Goal: Task Accomplishment & Management: Manage account settings

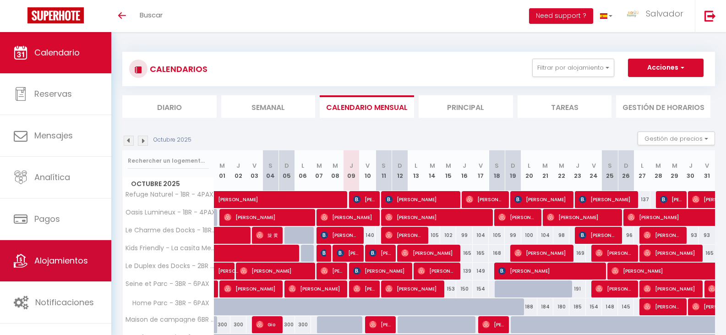
click at [51, 264] on span "Alojamientos" at bounding box center [61, 260] width 54 height 11
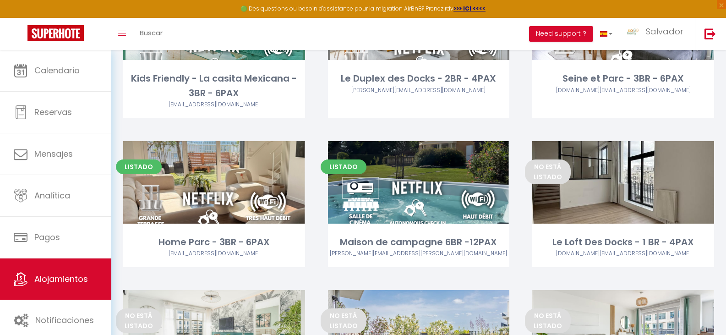
scroll to position [284, 0]
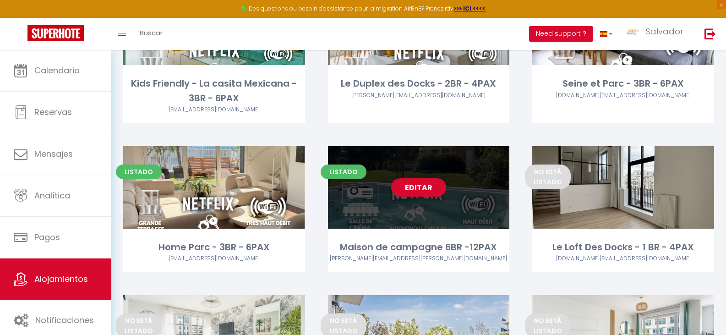
click at [421, 184] on link "Editar" at bounding box center [418, 187] width 55 height 18
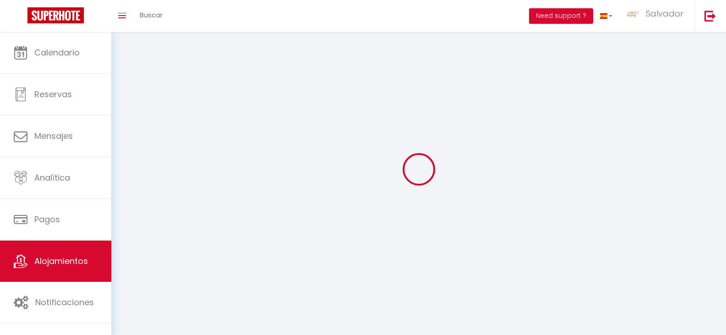
select select
select select "28"
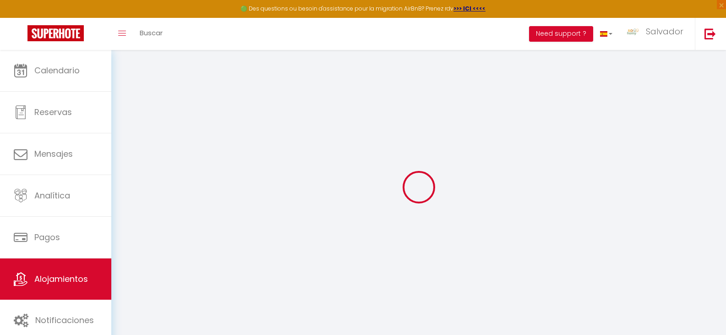
select select
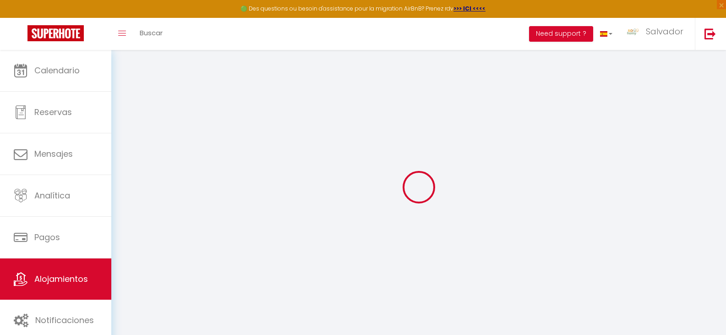
select select
checkbox input "false"
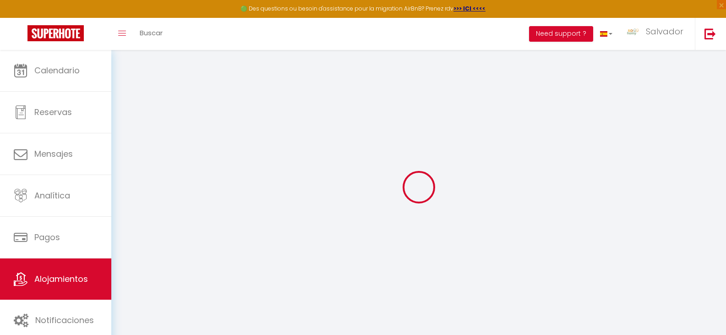
select select
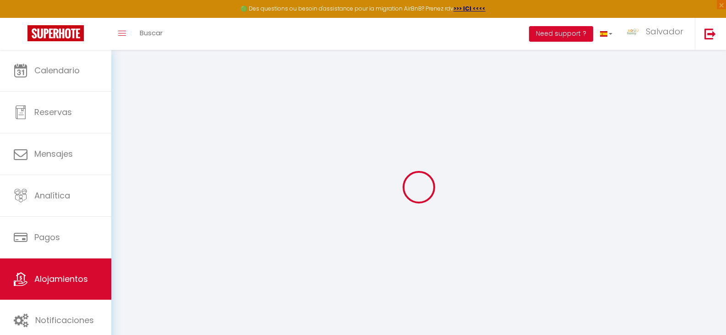
select select
checkbox input "false"
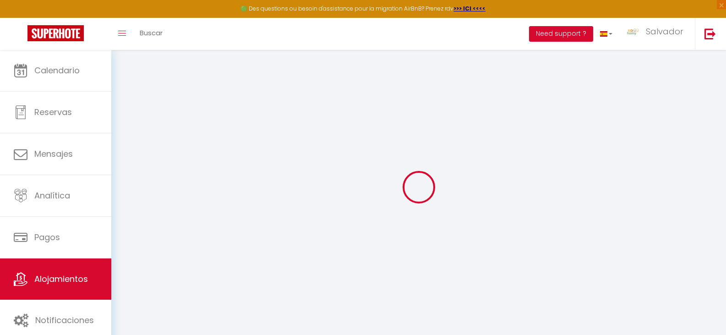
checkbox input "false"
select select
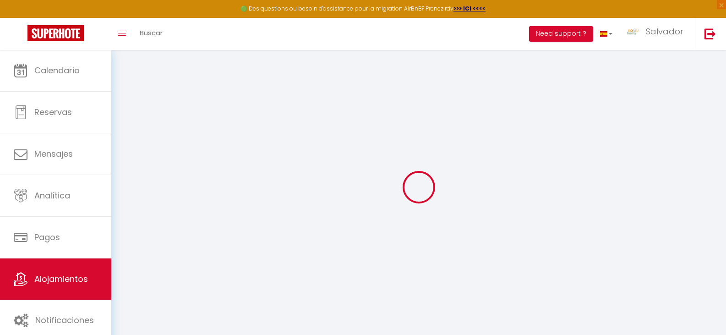
select select
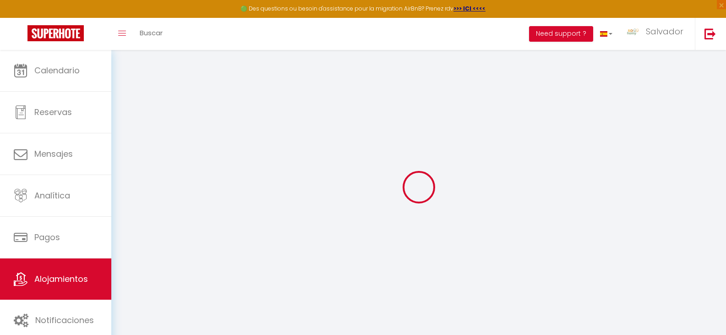
checkbox input "false"
select select
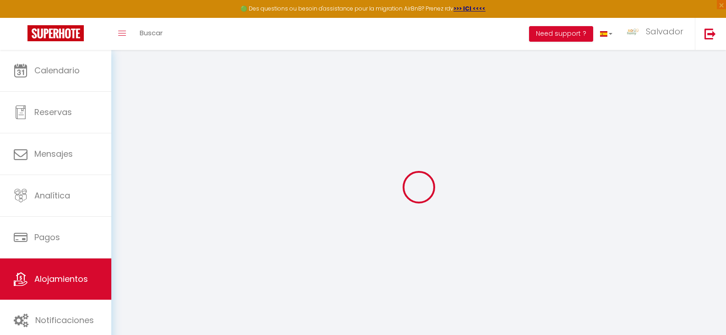
select select
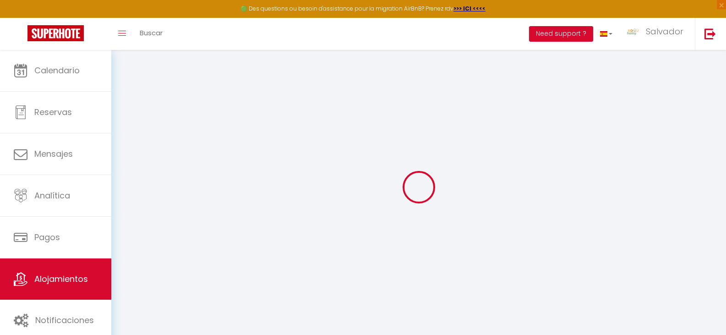
select select
checkbox input "false"
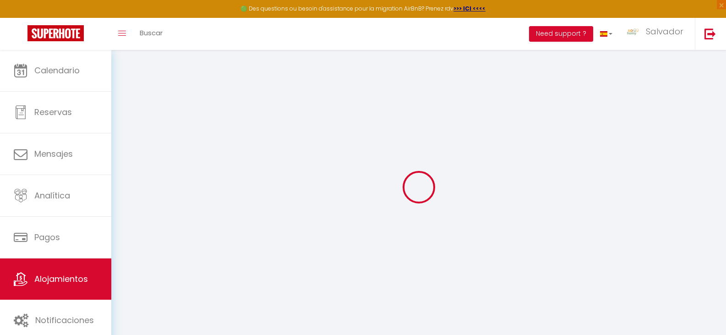
checkbox input "false"
select select
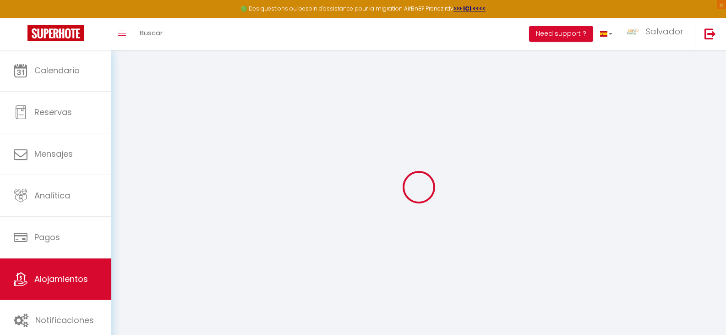
select select
checkbox input "false"
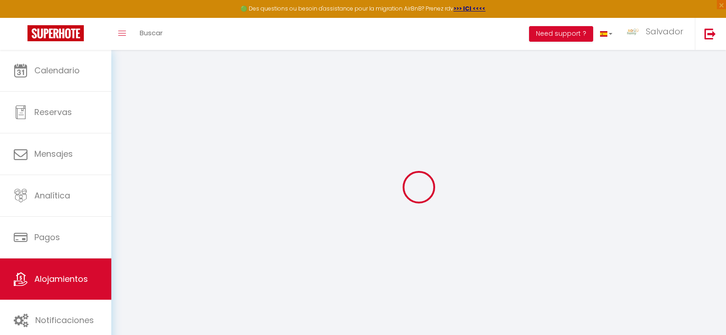
checkbox input "false"
select select
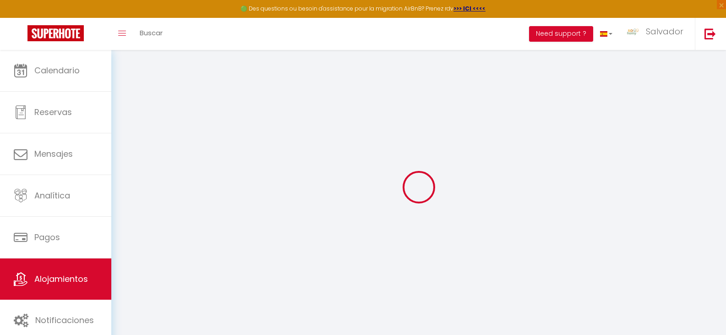
type input "Maison de campagne 6BR -12PAX"
type input "So Homy"
type input "Conciergerie"
type input "[STREET_ADDRESS]"
type input "60210"
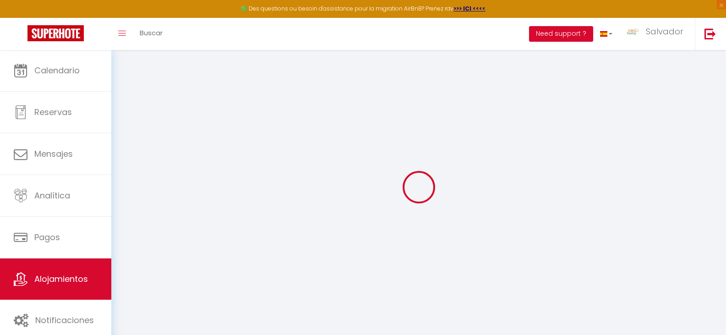
type input "Cempuis"
select select "houses"
select select "12"
select select "6"
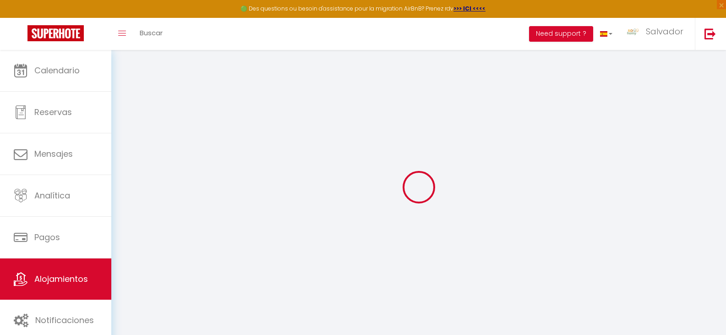
select select "2"
type input "1000"
type input "200"
type input "8.00"
type input "500"
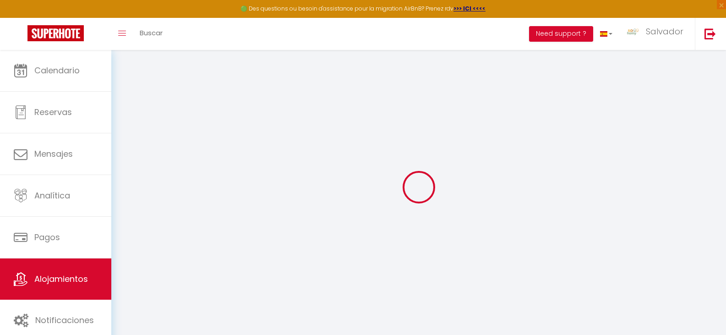
select select
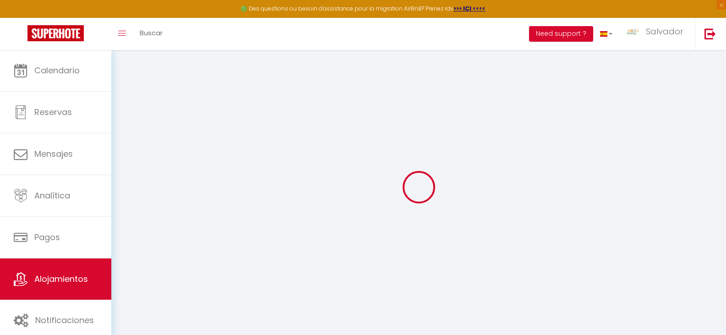
select select
type input "[STREET_ADDRESS]"
type input "60210"
type input "Cempuis"
type input "[DOMAIN_NAME][EMAIL_ADDRESS][DOMAIN_NAME]"
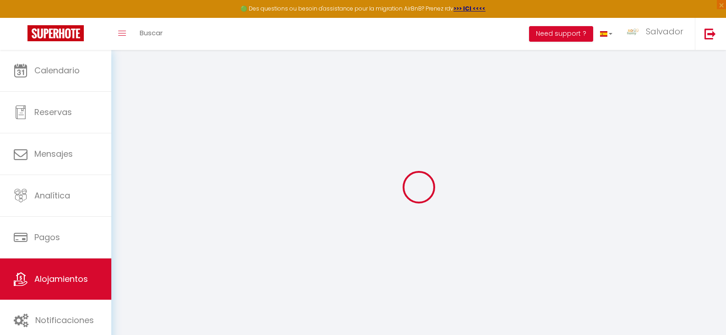
select select
checkbox input "false"
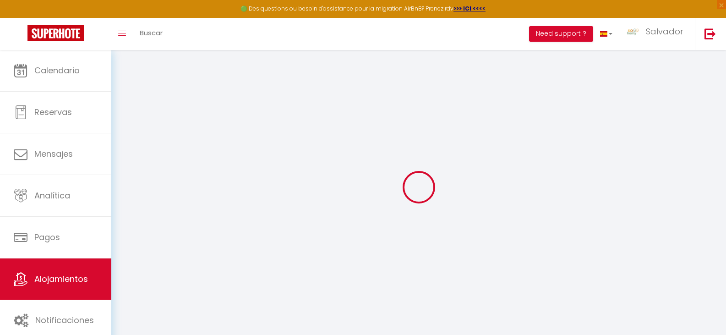
type input "0"
select select
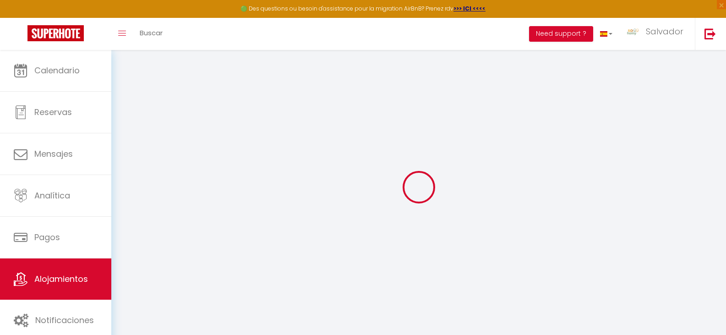
select select
checkbox input "false"
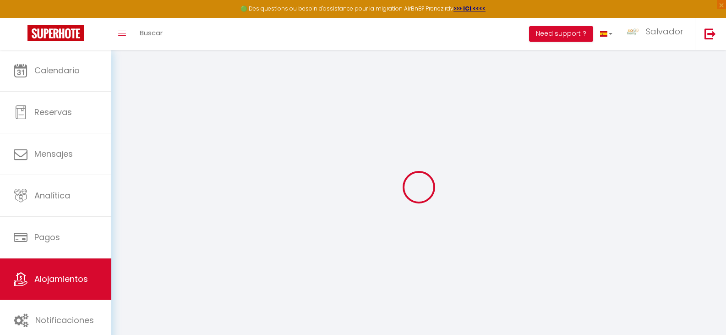
checkbox input "false"
select select
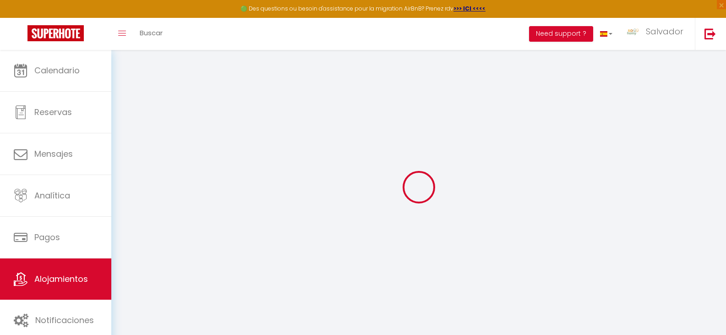
select select
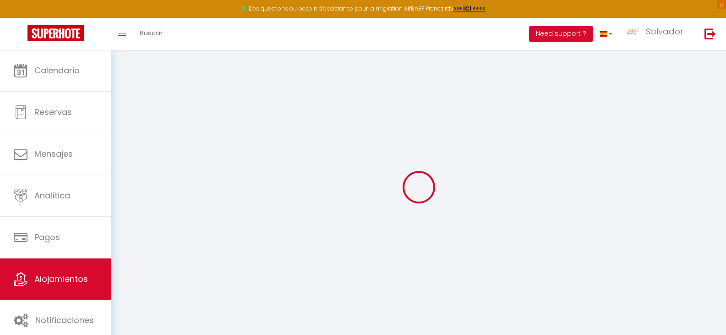
checkbox input "false"
select select
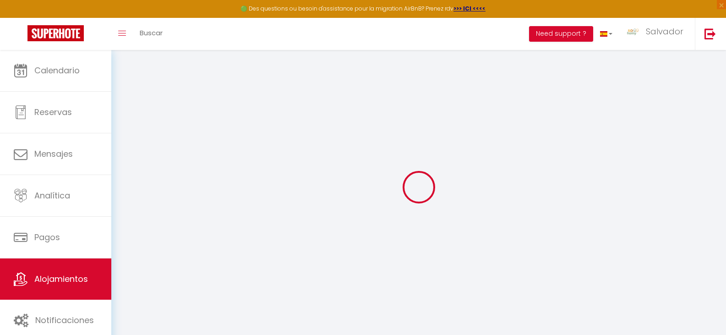
select select
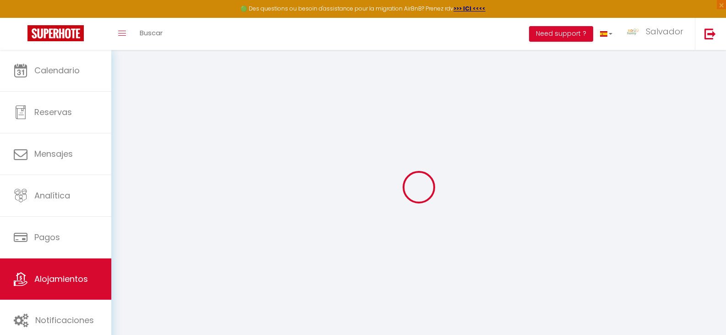
select select
checkbox input "false"
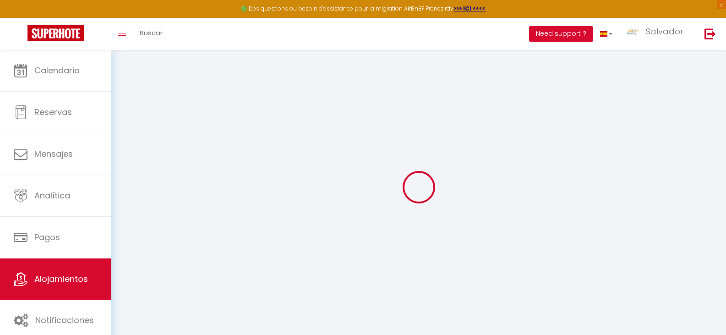
select select "+ 18 %"
select select "+ 35 %"
select select "22707-33768622"
select select
checkbox input "false"
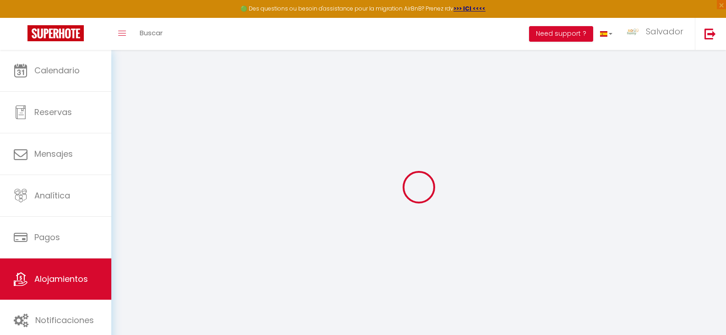
checkbox input "false"
select select
checkbox input "false"
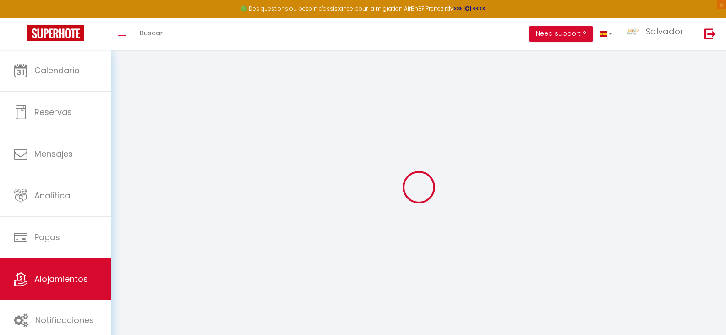
checkbox input "false"
select select "1"
select select "EUR"
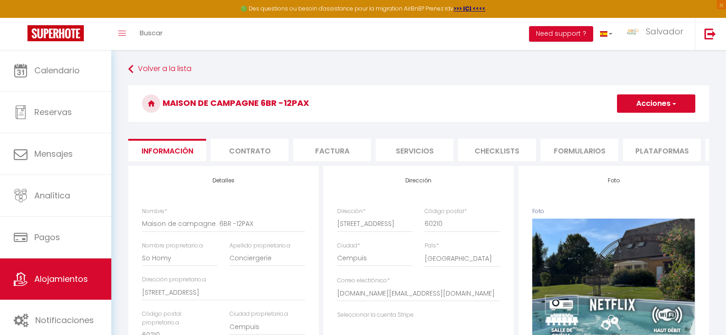
scroll to position [0, 244]
click at [439, 150] on li "Plataformas" at bounding box center [418, 150] width 78 height 22
select select
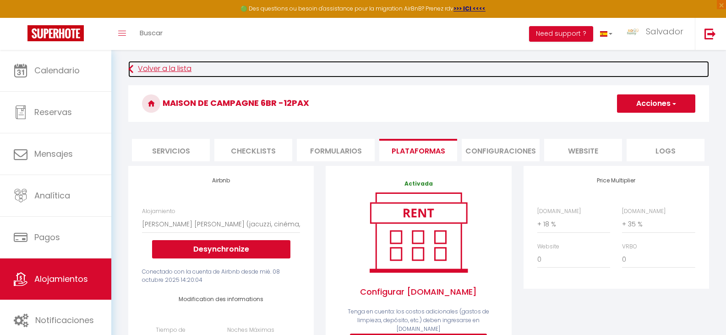
click at [144, 69] on link "Volver a la lista" at bounding box center [418, 69] width 581 height 16
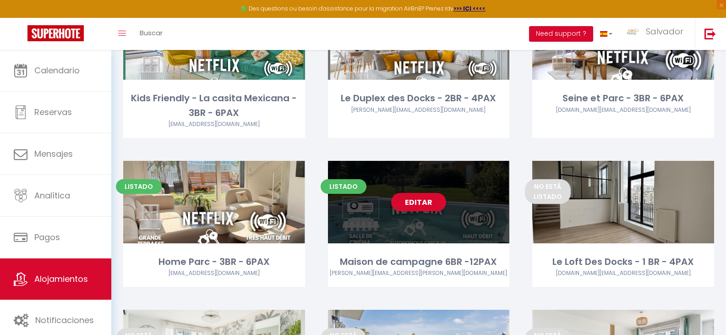
scroll to position [275, 0]
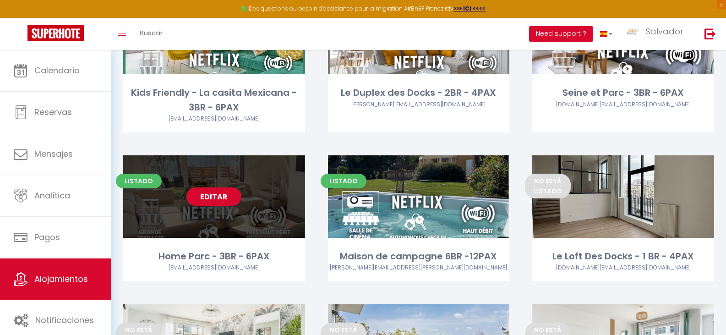
click at [225, 193] on link "Editar" at bounding box center [214, 196] width 55 height 18
select select "3"
select select "2"
select select "1"
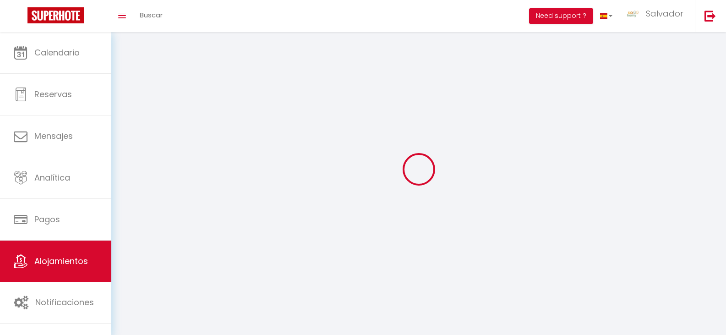
select select
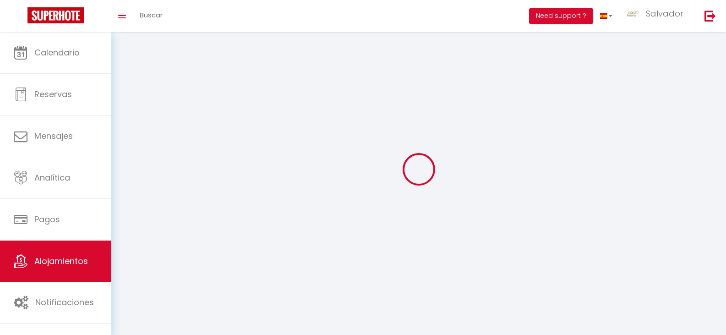
select select
checkbox input "false"
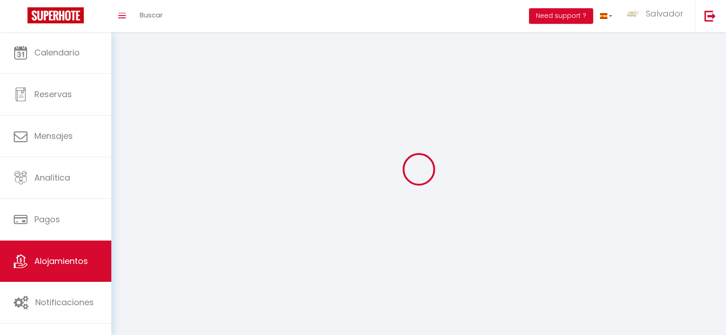
checkbox input "false"
select select
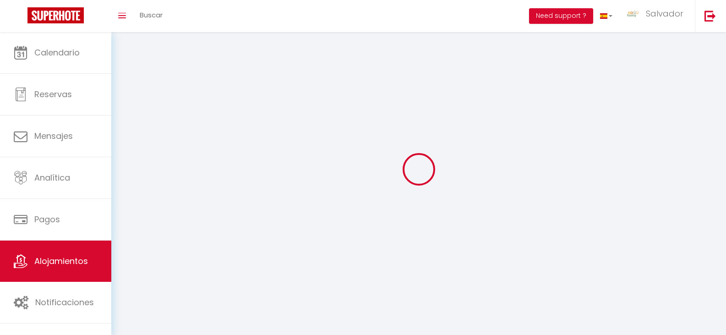
select select
checkbox input "false"
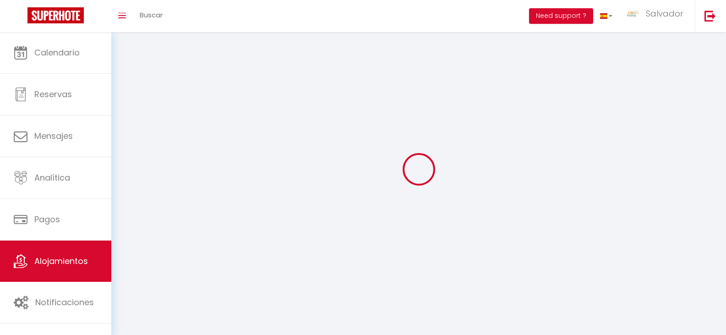
checkbox input "false"
select select
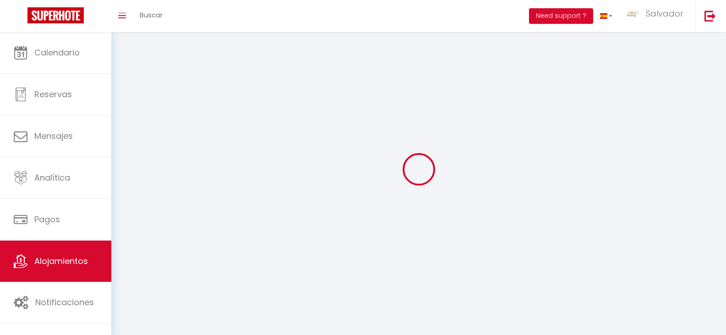
select select
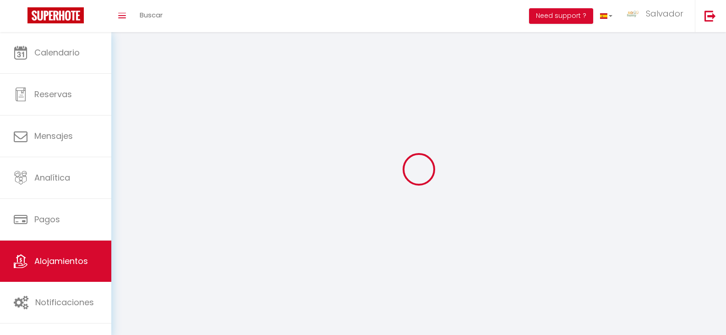
checkbox input "false"
select select
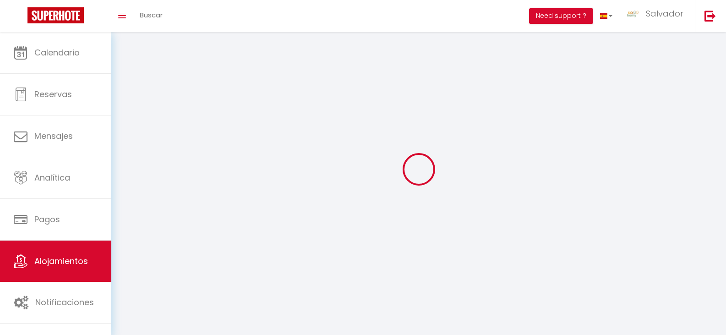
select select
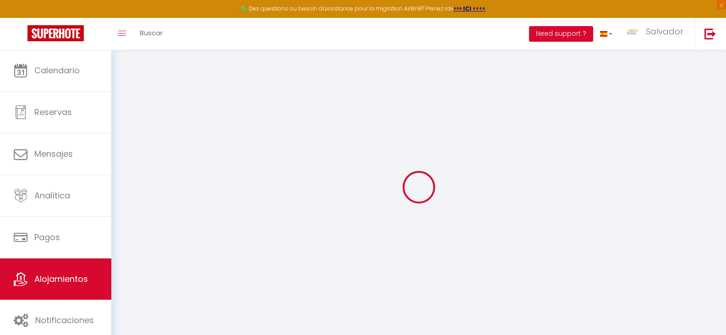
select select "+ 15 %"
select select "+ 35 %"
select select "22752-1518854410774168714"
select select
checkbox input "false"
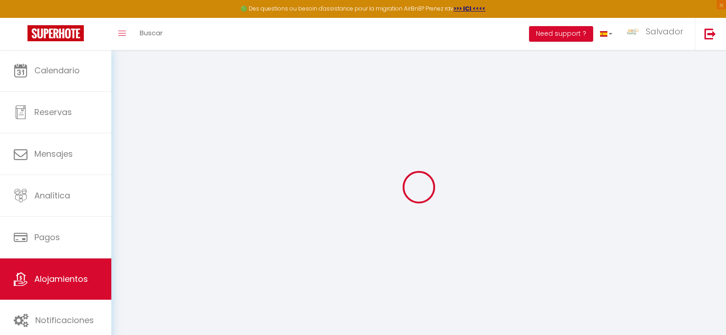
checkbox input "false"
select select "EUR"
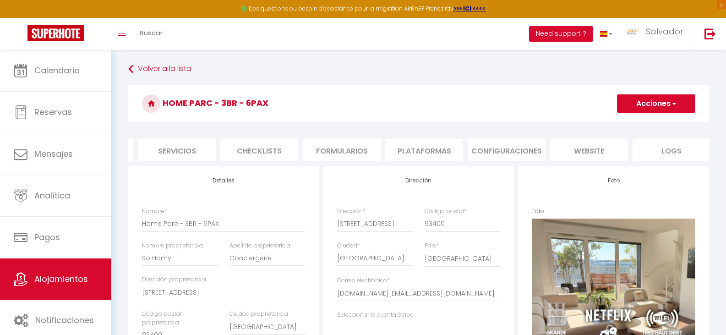
scroll to position [0, 239]
click at [422, 148] on li "Plataformas" at bounding box center [423, 150] width 78 height 22
select select
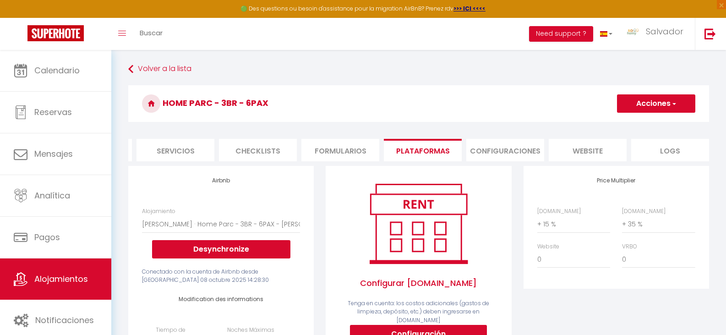
click at [347, 89] on h3 "Home Parc - 3BR - 6PAX" at bounding box center [418, 103] width 581 height 37
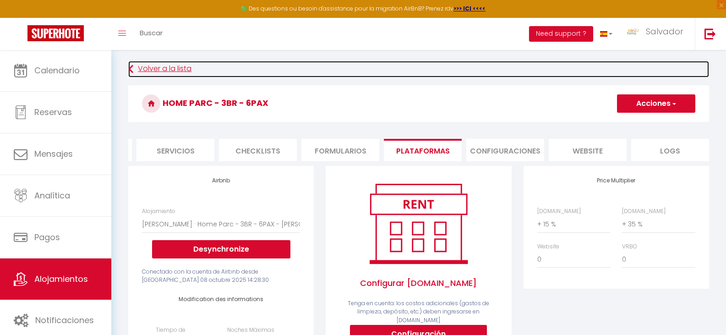
click at [144, 63] on link "Volver a la lista" at bounding box center [418, 69] width 581 height 16
